Goal: Check status

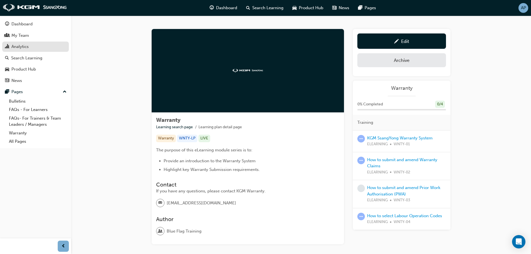
click at [22, 46] on div "Analytics" at bounding box center [19, 46] width 17 height 6
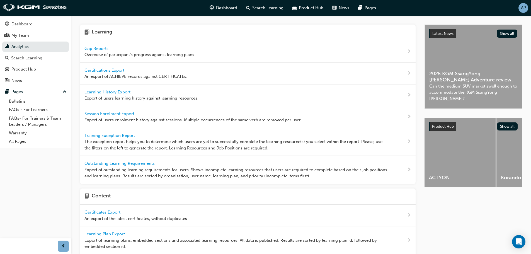
click at [121, 51] on div "Gap Reports Overview of participant's progress against learning plans." at bounding box center [139, 51] width 111 height 13
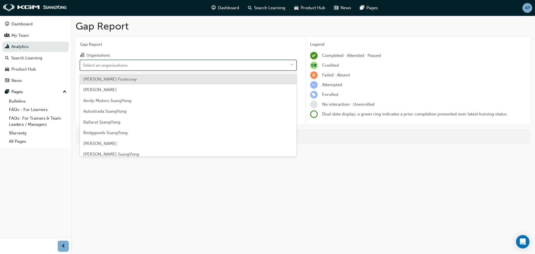
click at [102, 61] on div "Select an organisations" at bounding box center [184, 65] width 208 height 10
click at [84, 62] on input "Organisations option Alan Mance Footscray focused, 1 of 74. 74 results availabl…" at bounding box center [83, 64] width 1 height 5
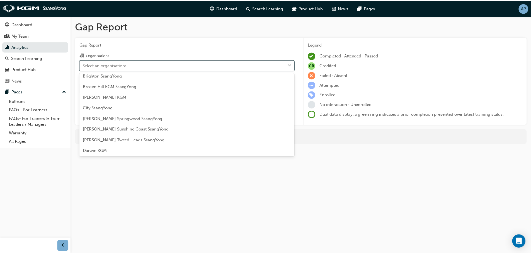
scroll to position [139, 0]
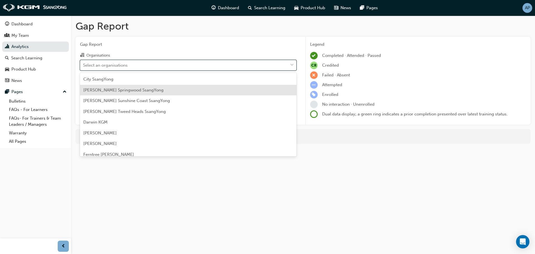
click at [123, 90] on span "Cricks Springwood SsangYong" at bounding box center [123, 89] width 80 height 5
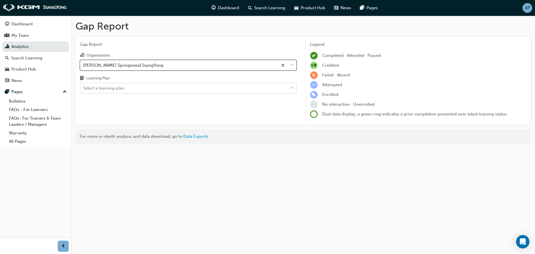
click at [123, 90] on div "Select a learning plan" at bounding box center [103, 88] width 41 height 6
click at [84, 90] on input "Learning Plan Select a learning plan" at bounding box center [83, 88] width 1 height 5
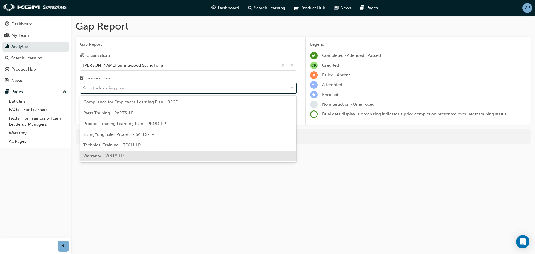
click at [113, 156] on span "Warranty - WNTY-LP" at bounding box center [103, 155] width 40 height 5
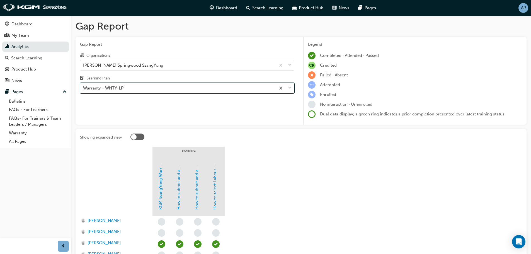
scroll to position [47, 0]
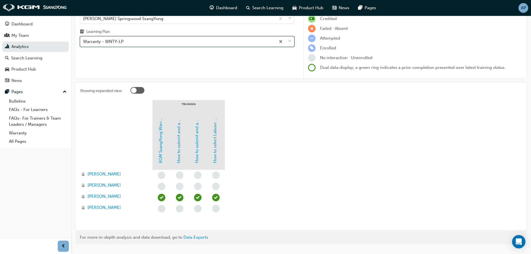
click at [150, 44] on div "Warranty - WNTY-LP" at bounding box center [177, 42] width 195 height 10
click at [84, 44] on input "Learning Plan option Warranty - WNTY-LP, selected. 0 results available. Select …" at bounding box center [83, 41] width 1 height 5
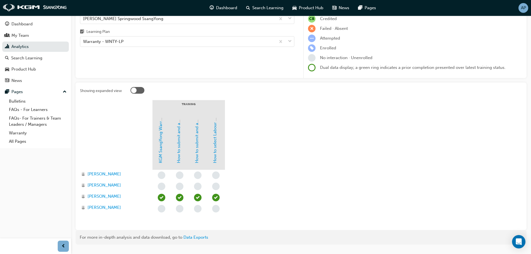
click at [311, 176] on section "Training KGM SsangYong Warranty System How to submit and amend Warranty Claims …" at bounding box center [301, 162] width 442 height 125
